Goal: Task Accomplishment & Management: Complete application form

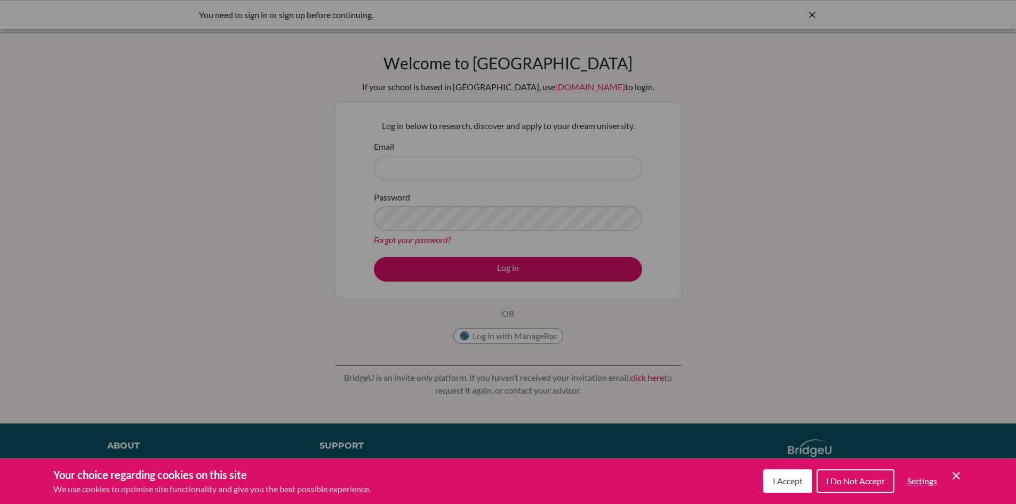
click at [813, 9] on div "Cookie Preferences" at bounding box center [508, 252] width 1016 height 504
click at [800, 475] on button "I Accept" at bounding box center [787, 480] width 49 height 23
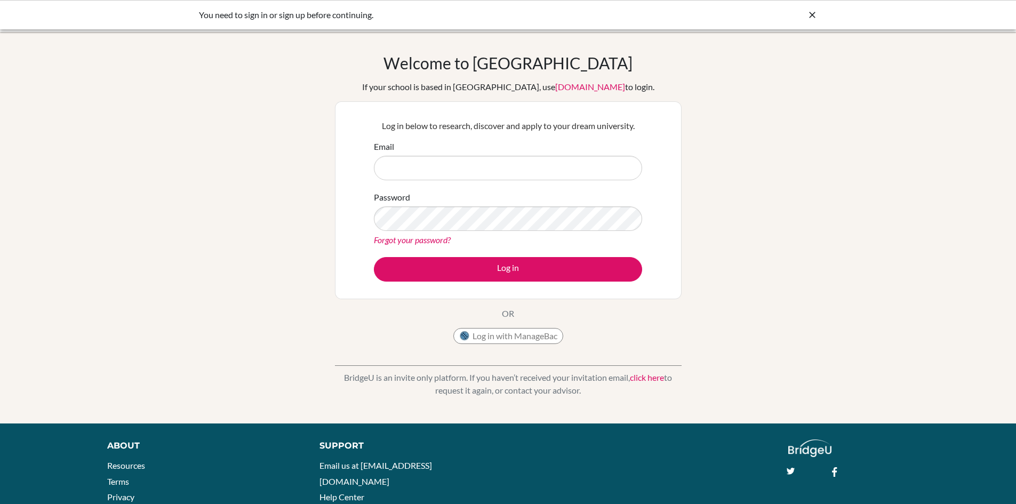
click at [804, 9] on div "You need to sign in or sign up before continuing." at bounding box center [508, 15] width 618 height 13
drag, startPoint x: 286, startPoint y: 18, endPoint x: 345, endPoint y: 14, distance: 59.3
click at [340, 14] on div "You need to sign in or sign up before continuing." at bounding box center [428, 15] width 459 height 13
click at [802, 13] on div "You need to sign in or sign up before continuing." at bounding box center [508, 15] width 618 height 13
click at [524, 164] on input "Email" at bounding box center [508, 168] width 268 height 25
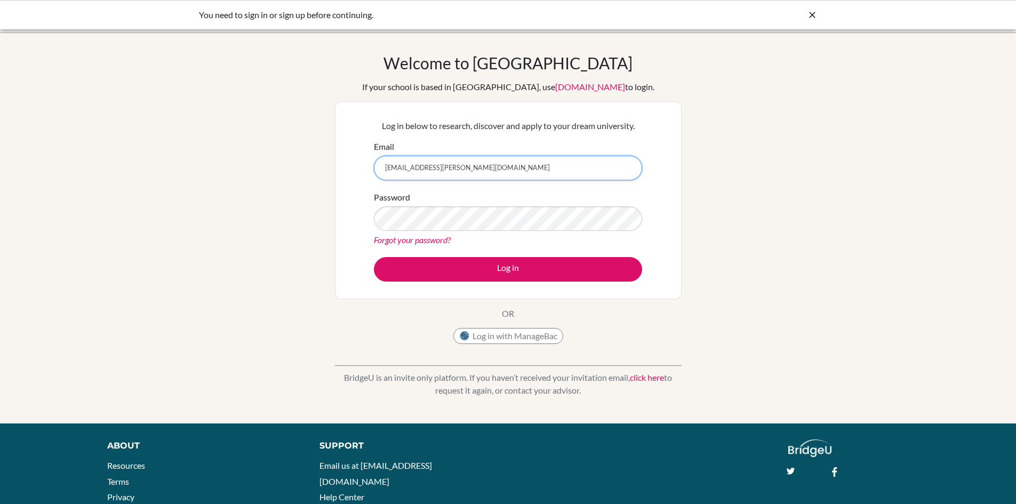
type input "musa.usmani@istanbulint.com"
click at [374, 257] on button "Log in" at bounding box center [508, 269] width 268 height 25
click at [808, 13] on icon at bounding box center [812, 15] width 11 height 11
click at [41, 28] on div at bounding box center [32, 14] width 43 height 32
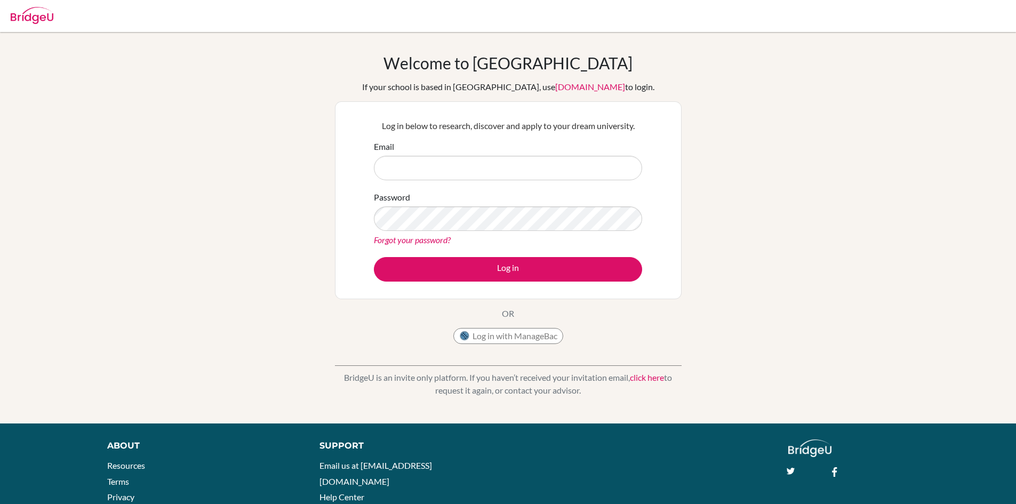
click at [36, 17] on img at bounding box center [32, 15] width 43 height 17
click at [38, 17] on img at bounding box center [32, 15] width 43 height 17
click at [42, 17] on img at bounding box center [32, 15] width 43 height 17
click at [43, 17] on img at bounding box center [32, 15] width 43 height 17
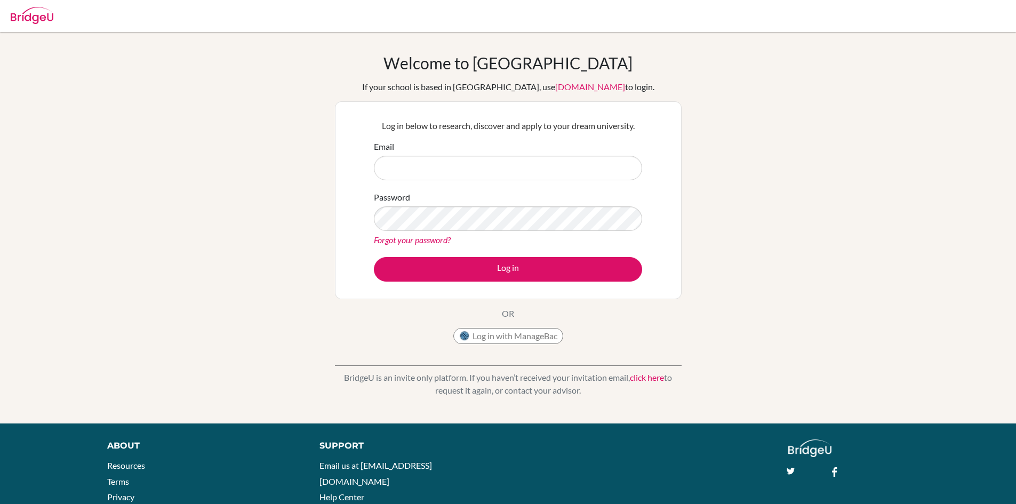
click at [37, 17] on img at bounding box center [32, 15] width 43 height 17
click at [428, 179] on input "Email" at bounding box center [508, 168] width 268 height 25
click at [427, 176] on input "Email" at bounding box center [508, 168] width 268 height 25
type input "[EMAIL_ADDRESS][PERSON_NAME][DOMAIN_NAME]"
click at [374, 257] on button "Log in" at bounding box center [508, 269] width 268 height 25
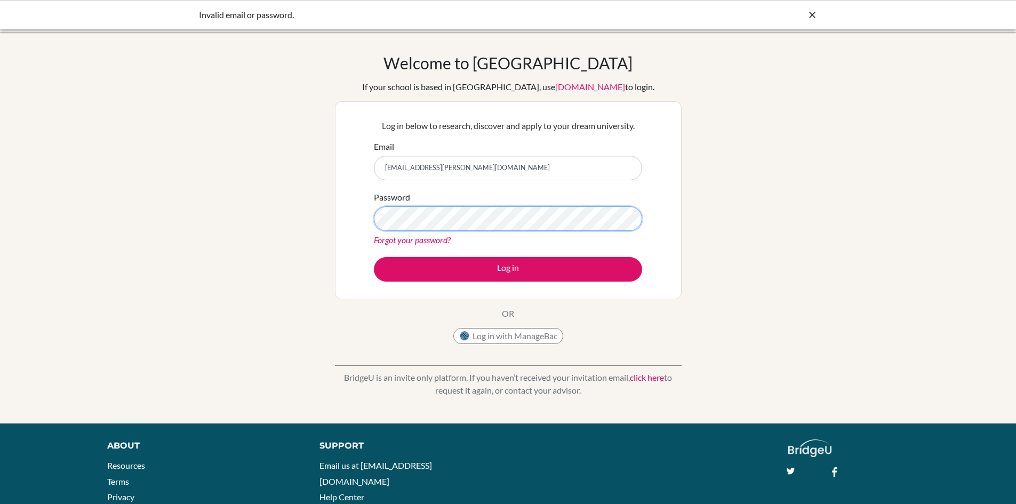
click at [374, 257] on button "Log in" at bounding box center [508, 269] width 268 height 25
click at [805, 10] on div "Invalid email or password." at bounding box center [508, 15] width 618 height 13
click at [807, 10] on icon at bounding box center [812, 15] width 11 height 11
click at [811, 13] on icon at bounding box center [812, 15] width 11 height 11
click at [39, 18] on img at bounding box center [32, 15] width 43 height 17
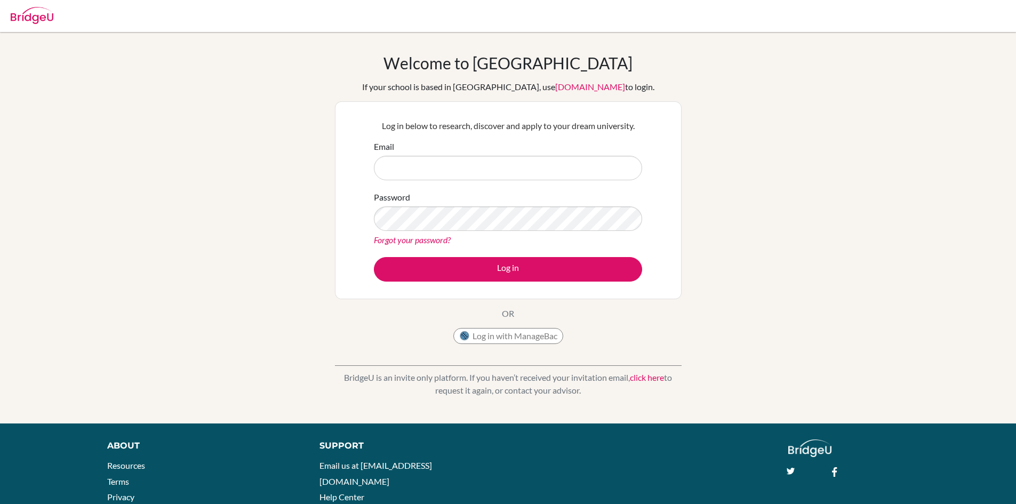
click at [39, 18] on img at bounding box center [32, 15] width 43 height 17
drag, startPoint x: 439, startPoint y: 174, endPoint x: 452, endPoint y: 173, distance: 13.4
click at [439, 174] on input "Email" at bounding box center [508, 168] width 268 height 25
click at [561, 372] on p "BridgeU is an invite only platform. If you haven’t received your invitation ema…" at bounding box center [508, 384] width 347 height 26
click at [700, 488] on div "Support Email us at hi@bridge-u.com Help Center" at bounding box center [541, 474] width 477 height 71
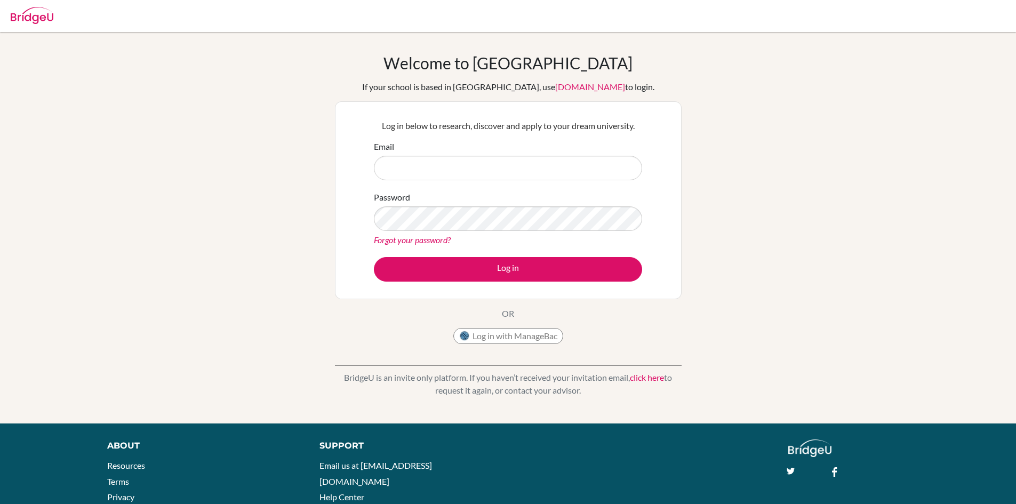
click at [27, 18] on img at bounding box center [32, 15] width 43 height 17
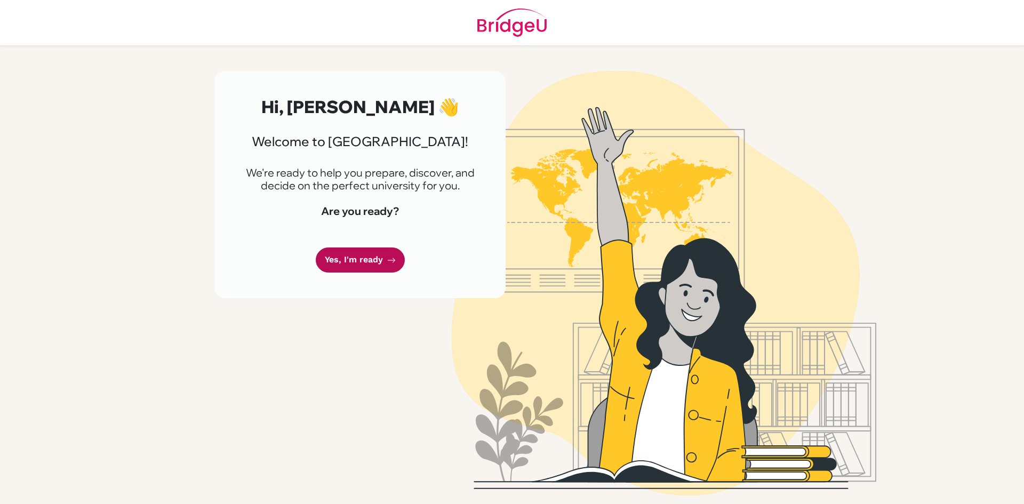
click at [347, 251] on link "Yes, I'm ready" at bounding box center [360, 259] width 89 height 25
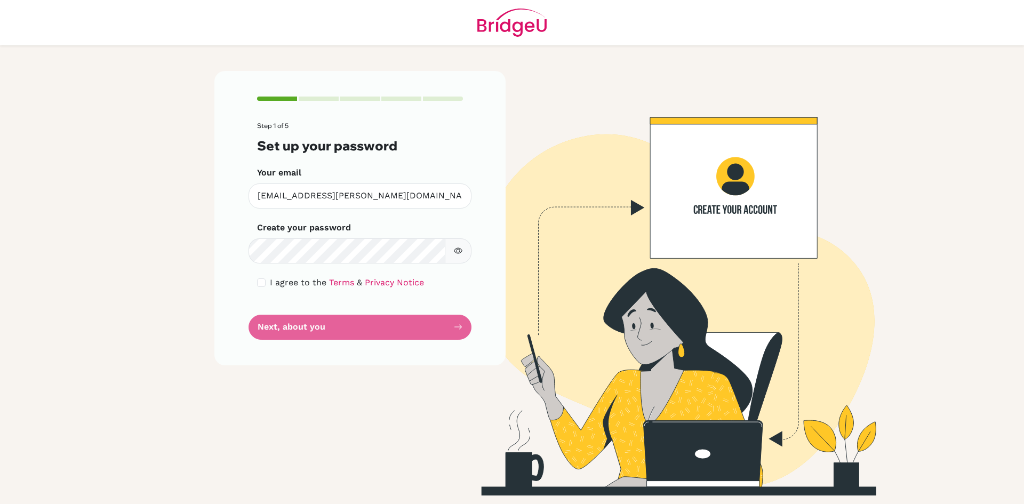
click at [256, 277] on div "Step 1 of 5 Set up your password Your email [EMAIL_ADDRESS][PERSON_NAME][DOMAIN…" at bounding box center [359, 218] width 291 height 294
click at [261, 283] on input "checkbox" at bounding box center [261, 282] width 9 height 9
checkbox input "true"
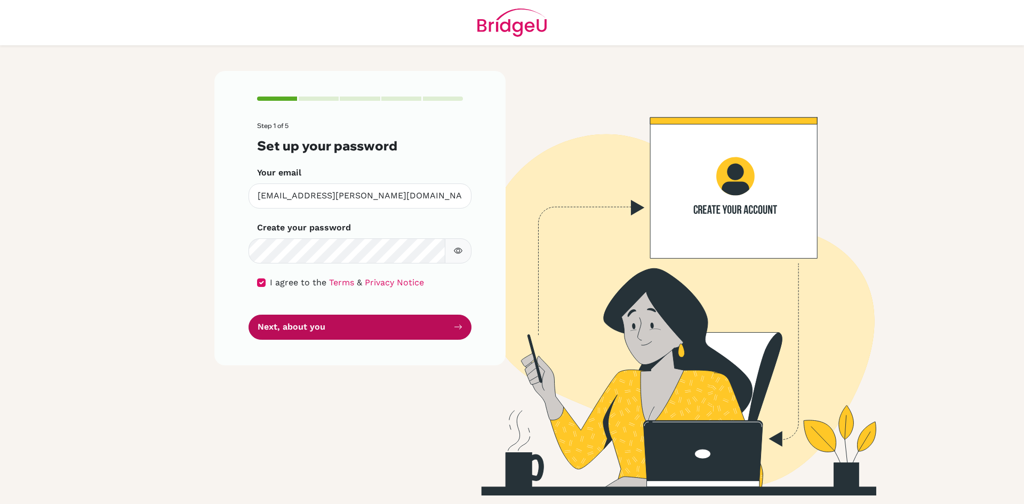
click at [291, 327] on button "Next, about you" at bounding box center [359, 327] width 223 height 25
